Goal: Task Accomplishment & Management: Complete application form

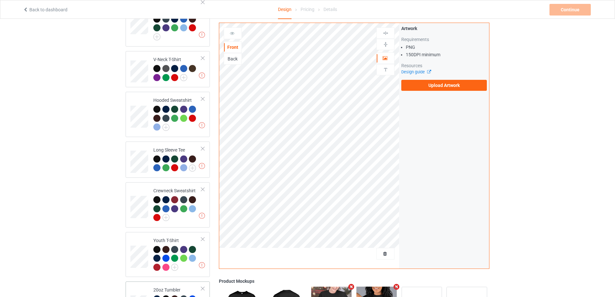
scroll to position [226, 0]
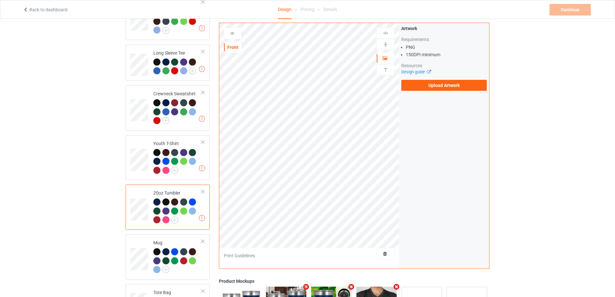
scroll to position [355, 0]
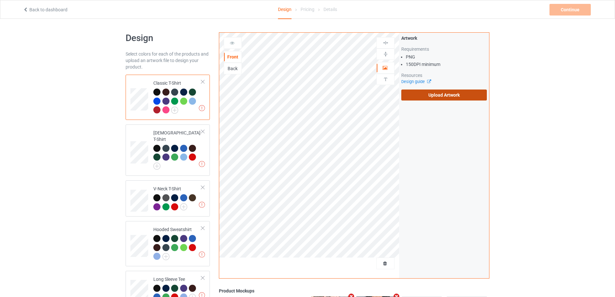
click at [439, 94] on label "Upload Artwork" at bounding box center [444, 94] width 86 height 11
click at [0, 0] on input "Upload Artwork" at bounding box center [0, 0] width 0 height 0
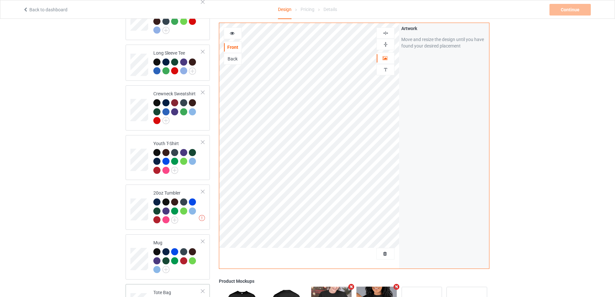
scroll to position [323, 0]
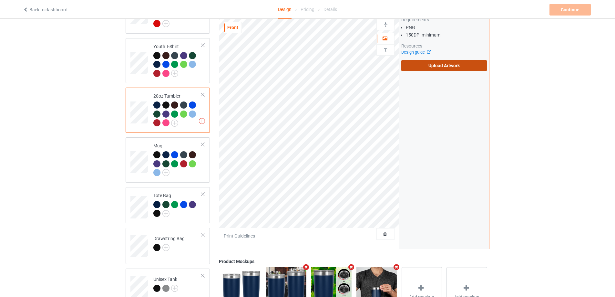
click at [446, 60] on label "Upload Artwork" at bounding box center [444, 65] width 86 height 11
click at [0, 0] on input "Upload Artwork" at bounding box center [0, 0] width 0 height 0
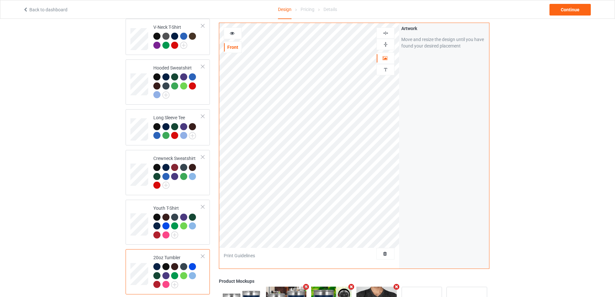
scroll to position [32, 0]
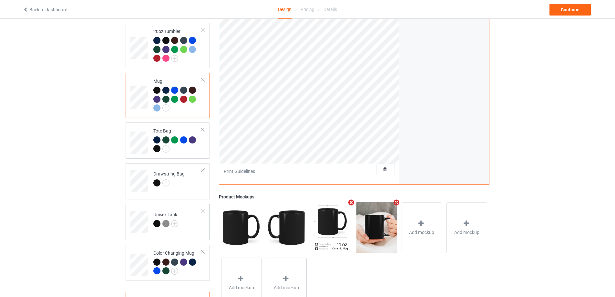
scroll to position [412, 0]
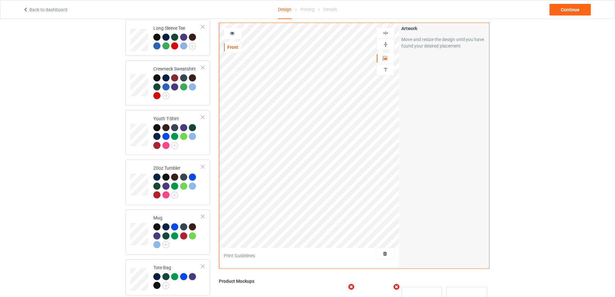
scroll to position [122, 0]
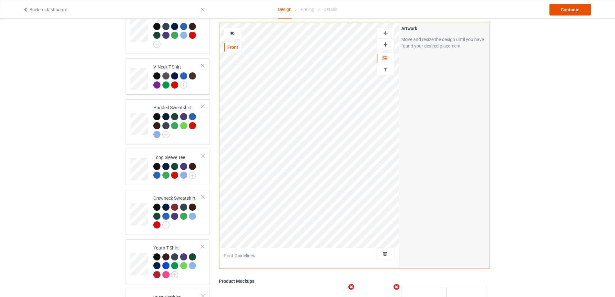
click at [567, 8] on div "Continue" at bounding box center [569, 10] width 41 height 12
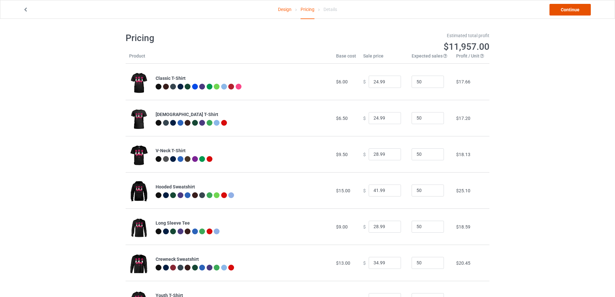
click at [558, 5] on link "Continue" at bounding box center [569, 10] width 41 height 12
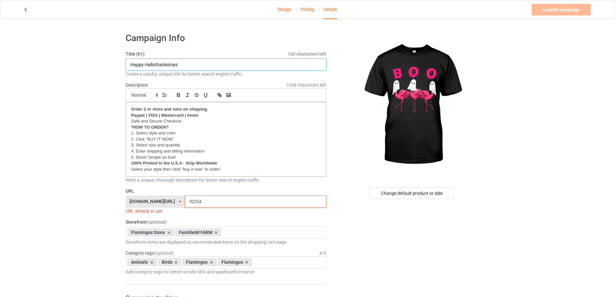
drag, startPoint x: 178, startPoint y: 66, endPoint x: 85, endPoint y: 66, distance: 92.6
paste input "Flamingo Boo [DATE]"
type input "Flamingo Boo [DATE]"
click at [194, 201] on input "f0254" at bounding box center [255, 201] width 141 height 12
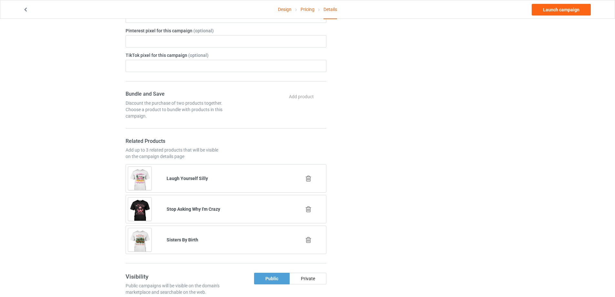
scroll to position [355, 0]
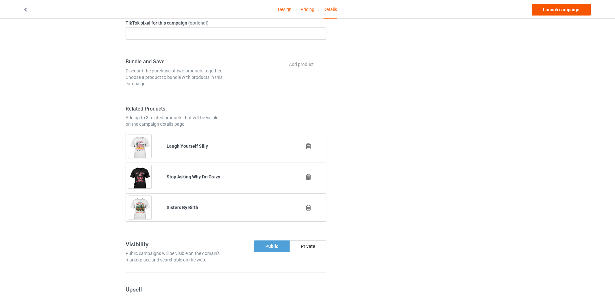
type input "f0258"
click at [562, 6] on link "Launch campaign" at bounding box center [561, 10] width 59 height 12
